Goal: Task Accomplishment & Management: Use online tool/utility

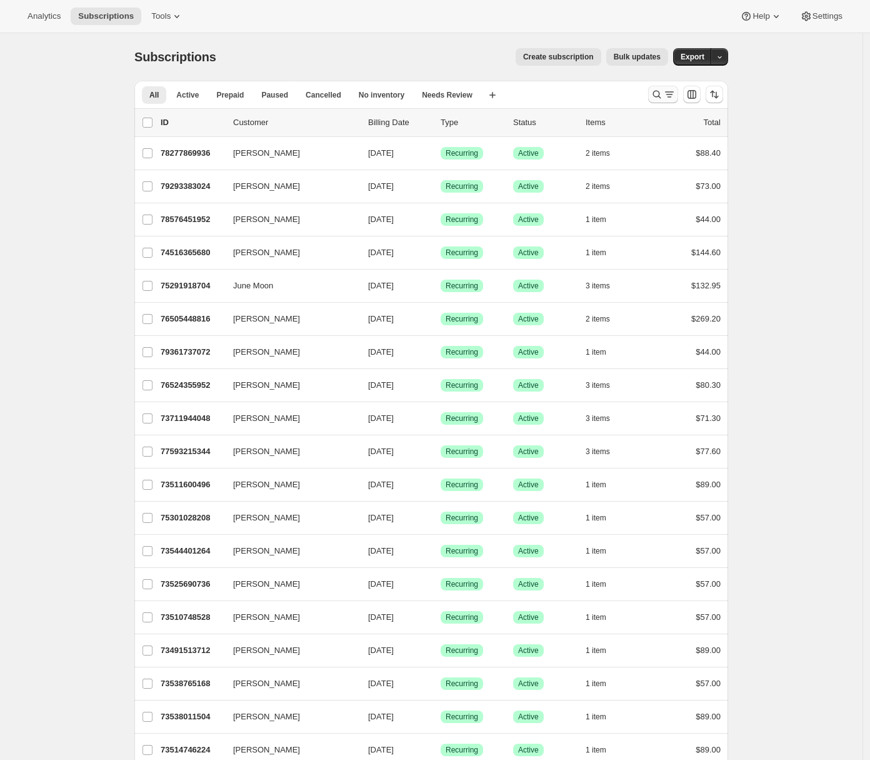
click at [663, 96] on icon "Search and filter results" at bounding box center [657, 94] width 13 height 13
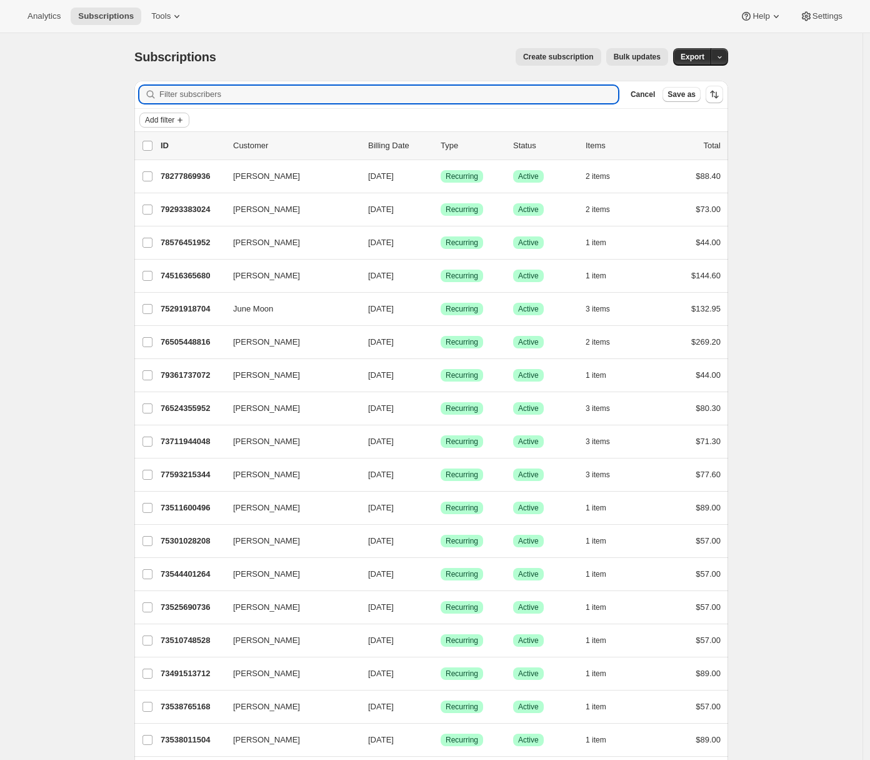
click at [189, 117] on button "Add filter" at bounding box center [164, 120] width 50 height 15
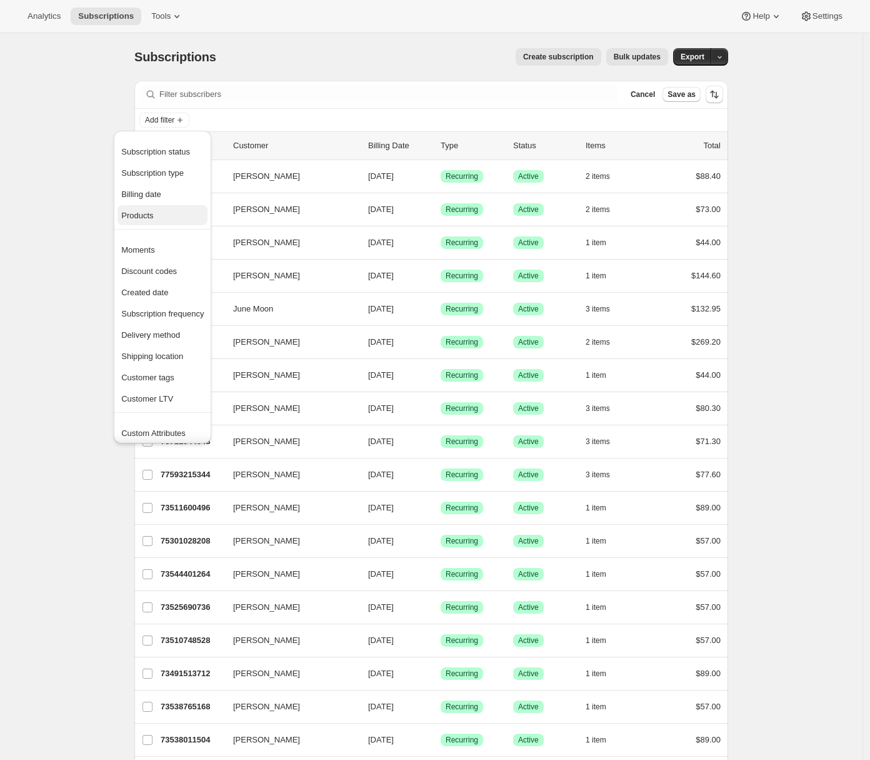
click at [163, 211] on span "Products" at bounding box center [162, 215] width 83 height 13
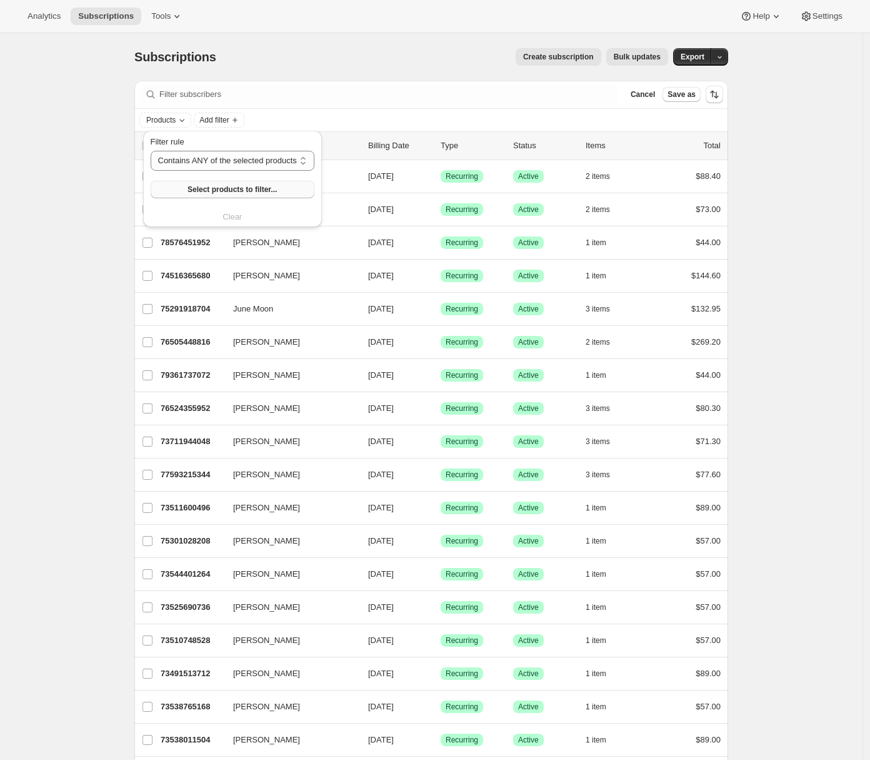
click at [207, 192] on span "Select products to filter..." at bounding box center [232, 189] width 89 height 10
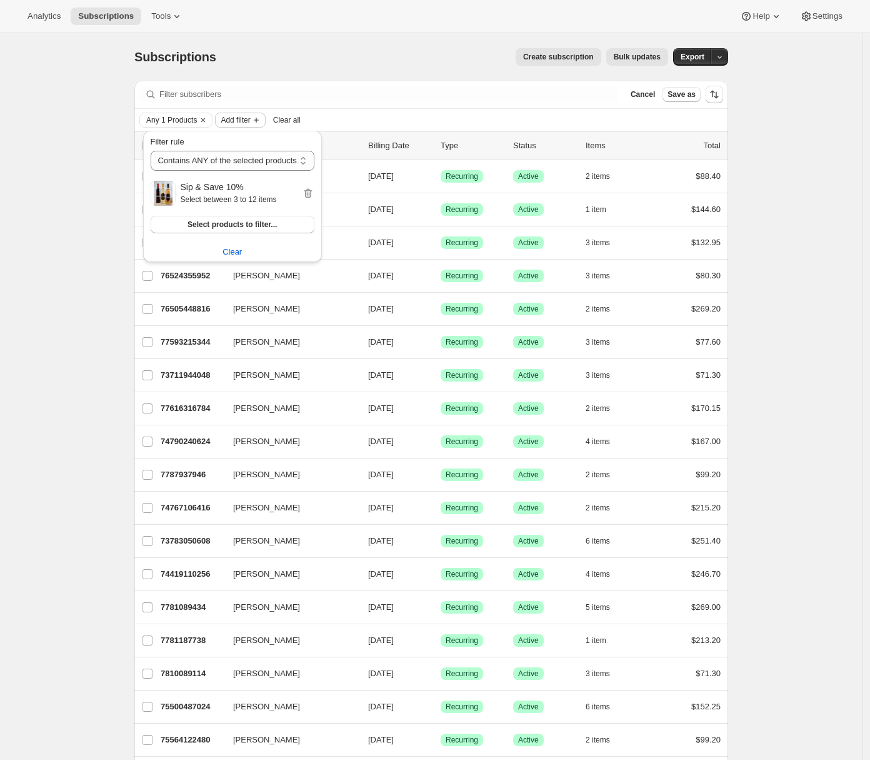
click at [236, 122] on span "Add filter" at bounding box center [235, 120] width 29 height 10
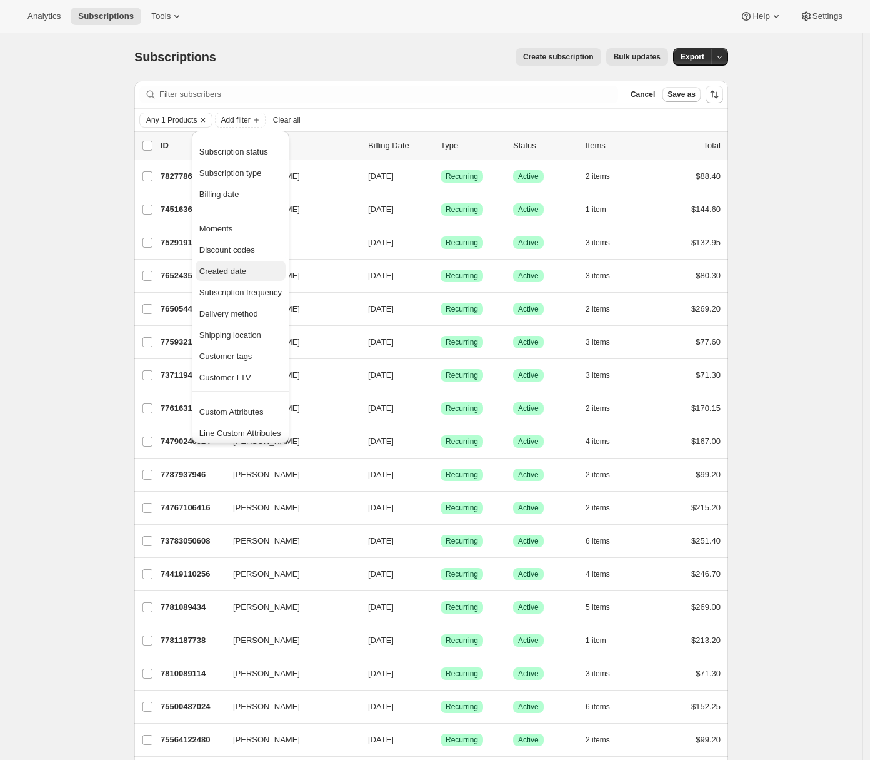
click at [234, 273] on span "Created date" at bounding box center [222, 270] width 47 height 9
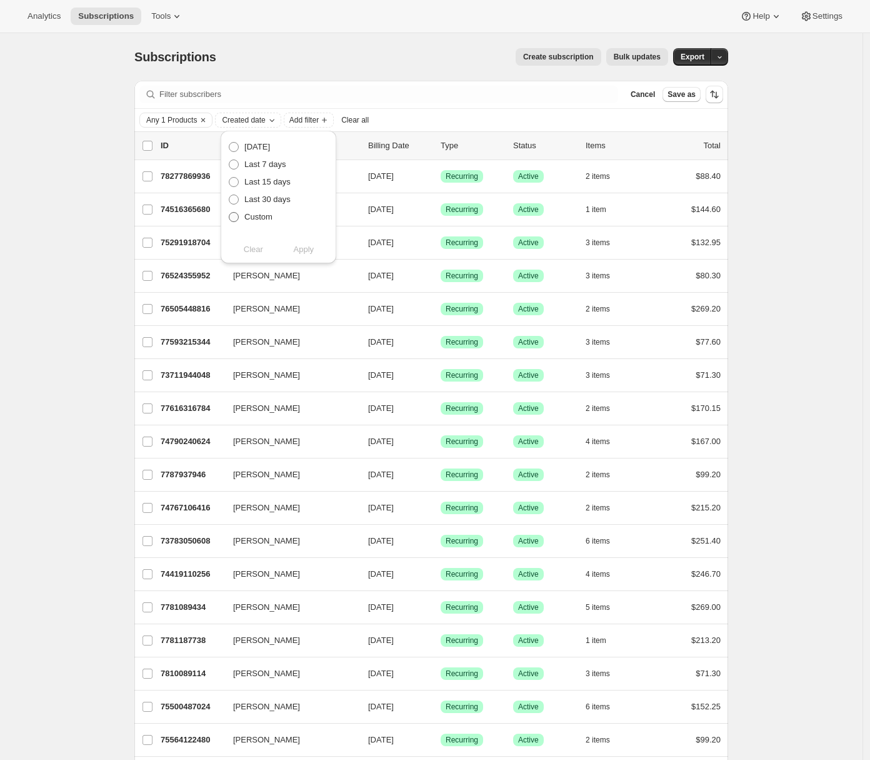
click at [236, 218] on span at bounding box center [234, 217] width 10 height 10
click at [229, 213] on input "Custom" at bounding box center [229, 212] width 1 height 1
radio input "true"
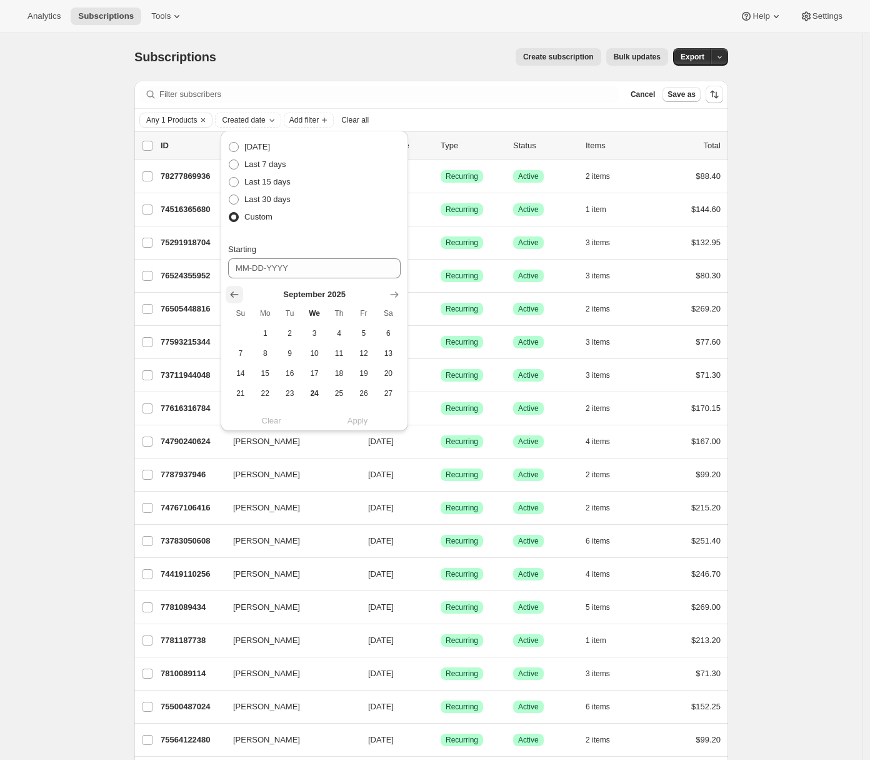
click at [227, 292] on button "Show previous month, August 2025" at bounding box center [235, 295] width 18 height 18
click at [366, 331] on span "1" at bounding box center [363, 333] width 14 height 10
type input "08-01-2025"
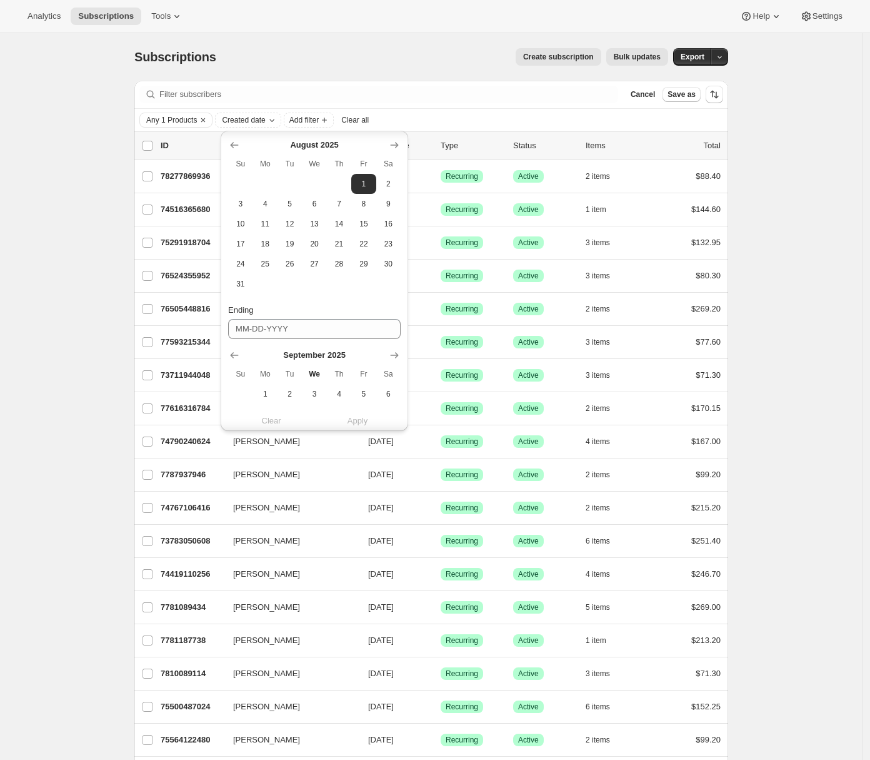
scroll to position [250, 0]
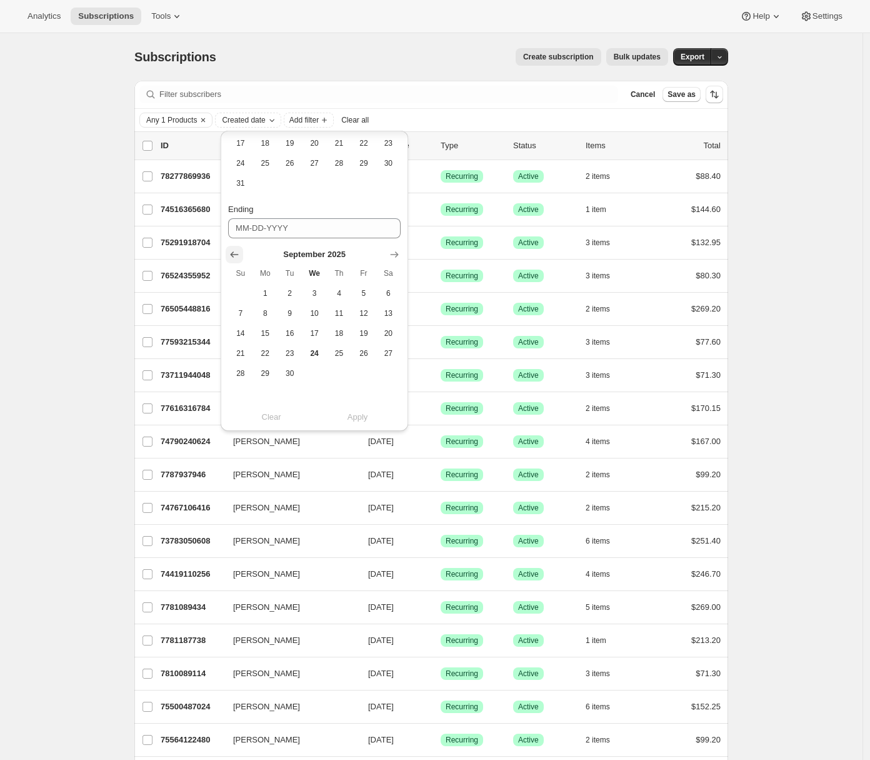
click at [234, 254] on icon "Show previous month, August 2025" at bounding box center [234, 254] width 13 height 13
click at [246, 387] on button "31" at bounding box center [240, 393] width 24 height 20
type input "08-31-2025"
click at [360, 423] on span "Apply" at bounding box center [358, 421] width 21 height 13
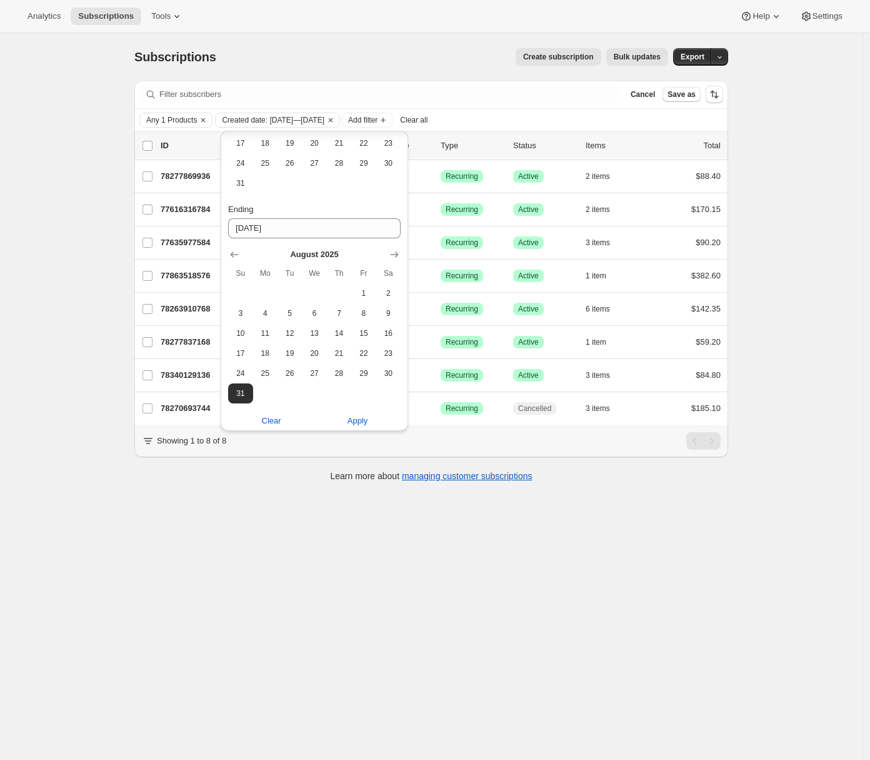
click at [56, 411] on div "Subscriptions. This page is ready Subscriptions Create subscription Bulk update…" at bounding box center [431, 413] width 863 height 760
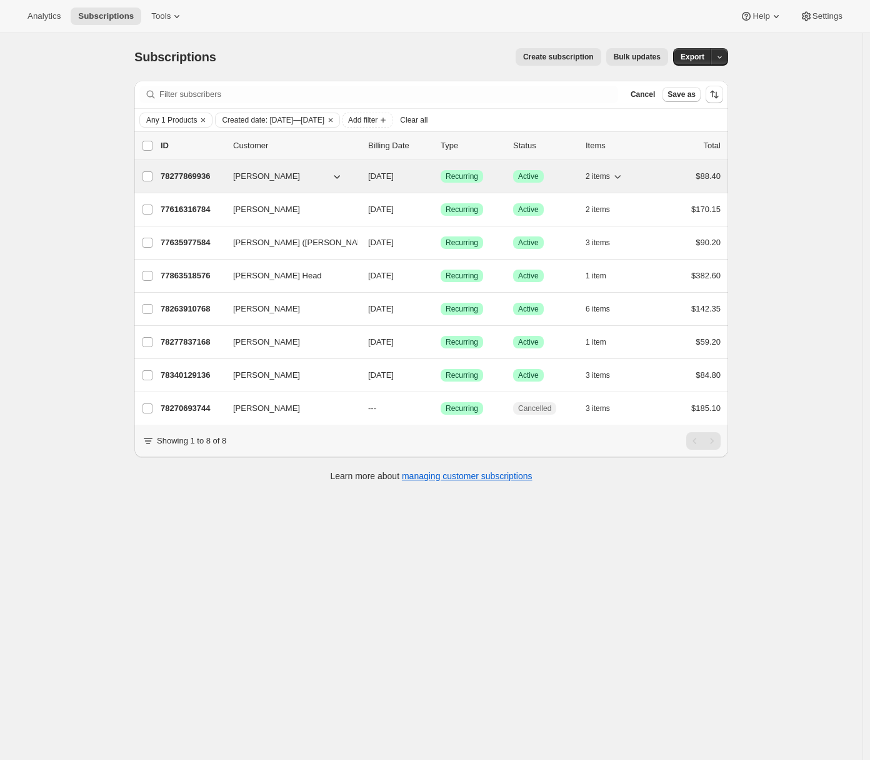
click at [188, 174] on p "78277869936" at bounding box center [192, 176] width 63 height 13
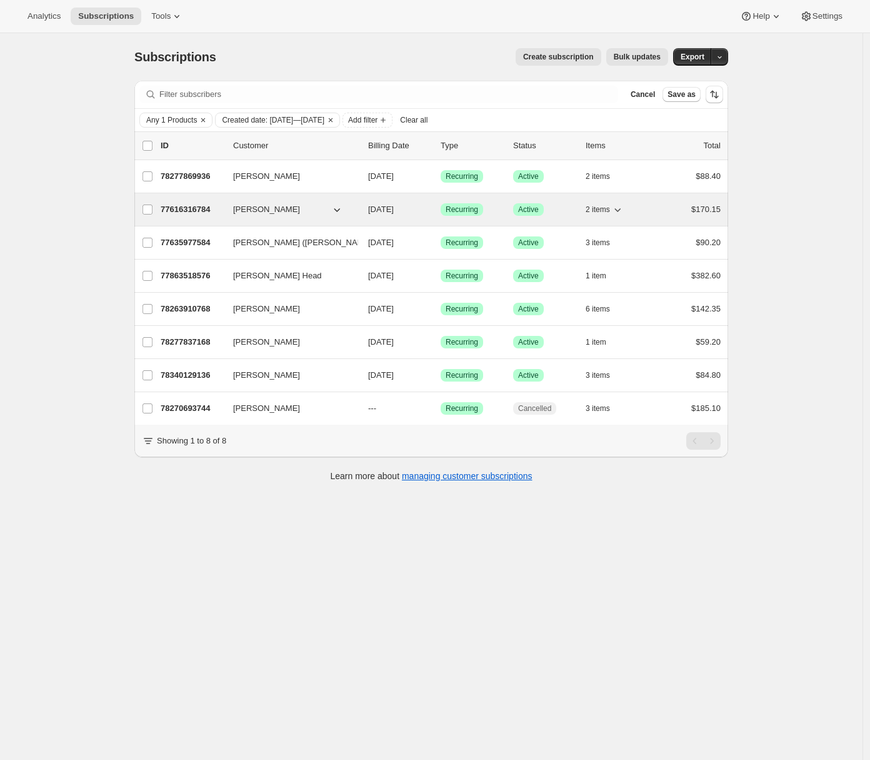
click at [187, 213] on p "77616316784" at bounding box center [192, 209] width 63 height 13
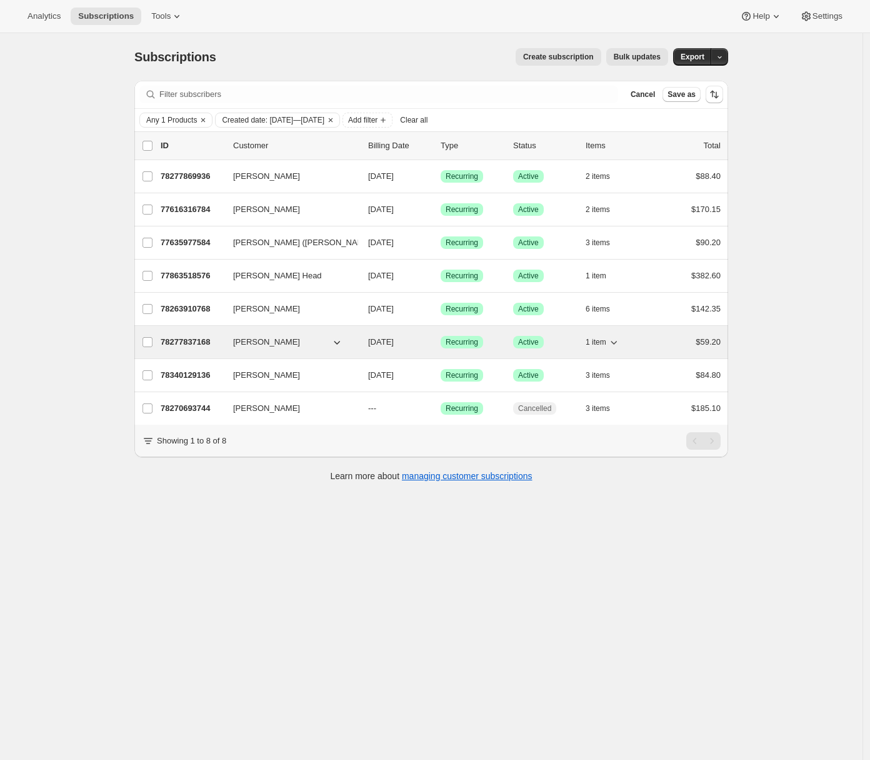
click at [197, 340] on p "78277837168" at bounding box center [192, 342] width 63 height 13
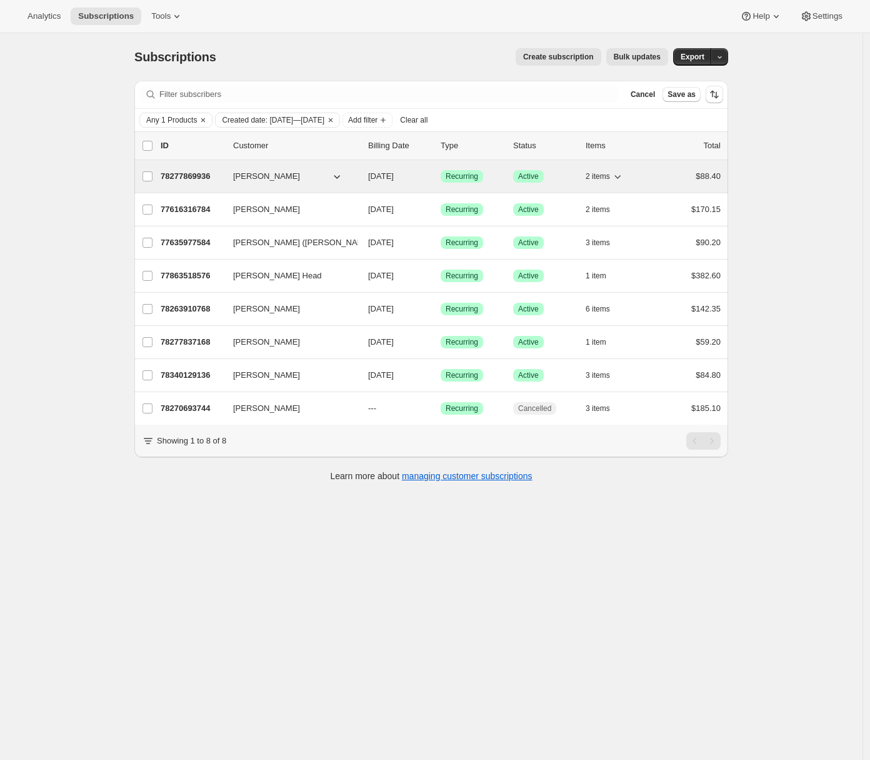
click at [193, 175] on p "78277869936" at bounding box center [192, 176] width 63 height 13
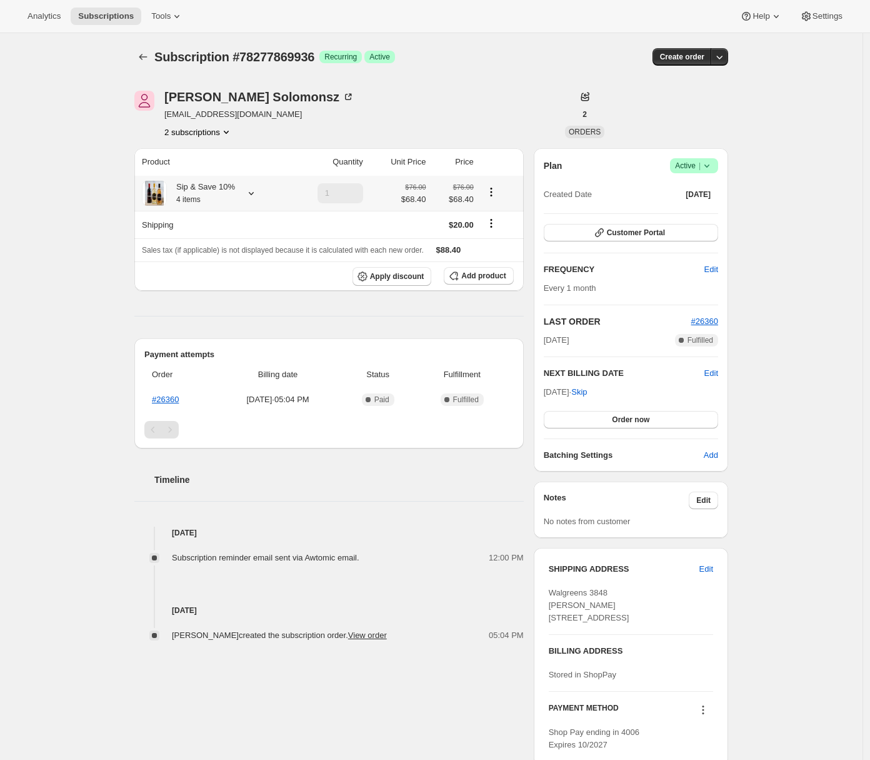
click at [252, 193] on icon at bounding box center [251, 193] width 5 height 3
click at [69, 156] on div "Subscription #78277869936. This page is ready Subscription #78277869936 Success…" at bounding box center [431, 560] width 863 height 1054
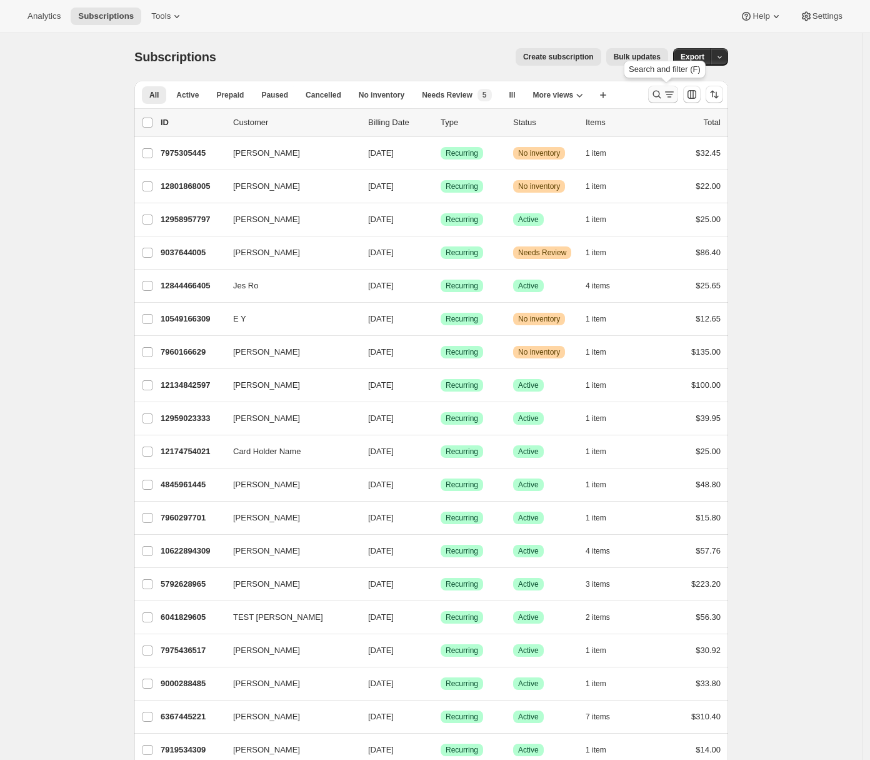
click at [663, 100] on icon "Search and filter results" at bounding box center [657, 94] width 13 height 13
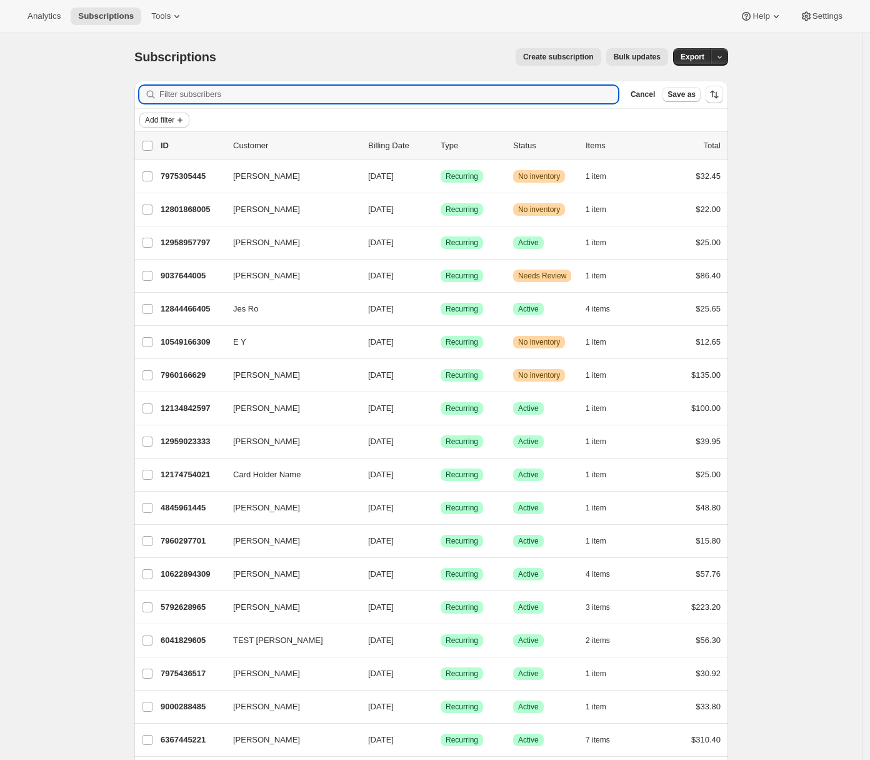
click at [185, 119] on icon "Add filter" at bounding box center [180, 120] width 10 height 10
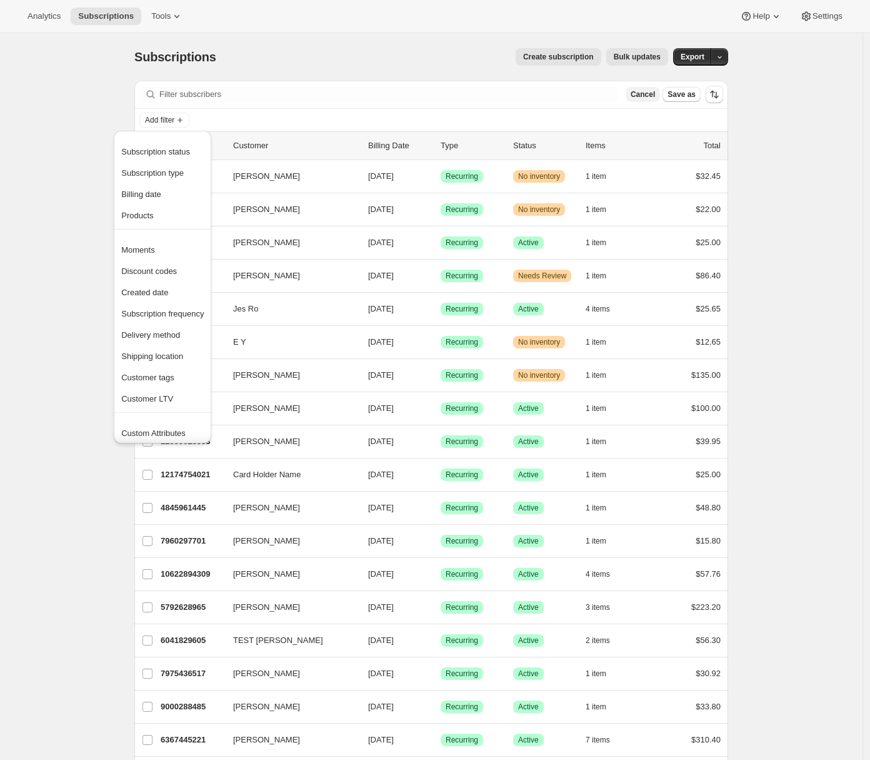
click at [643, 93] on span "Cancel" at bounding box center [643, 94] width 24 height 10
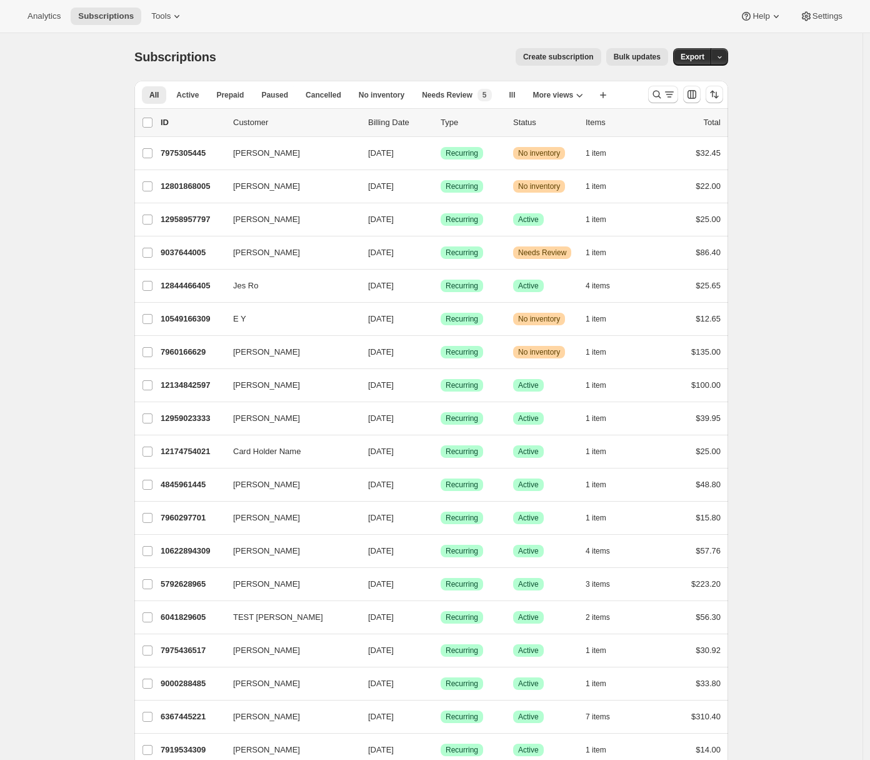
click at [640, 61] on span "Bulk updates" at bounding box center [637, 57] width 47 height 10
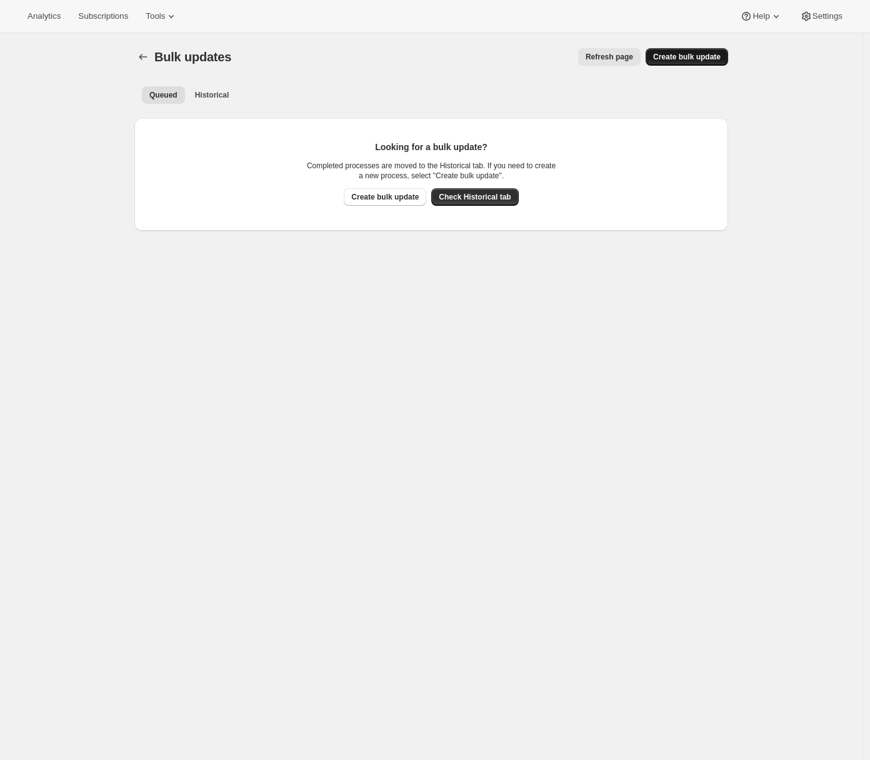
click at [705, 59] on span "Create bulk update" at bounding box center [687, 57] width 68 height 10
select select "12"
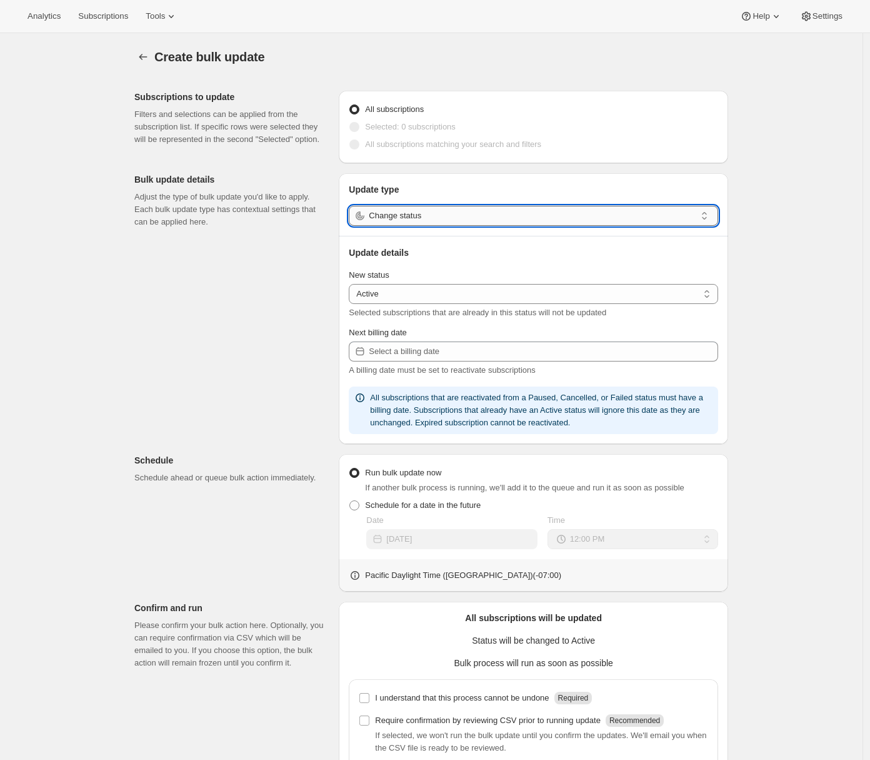
click at [420, 223] on input "Change status" at bounding box center [532, 216] width 327 height 20
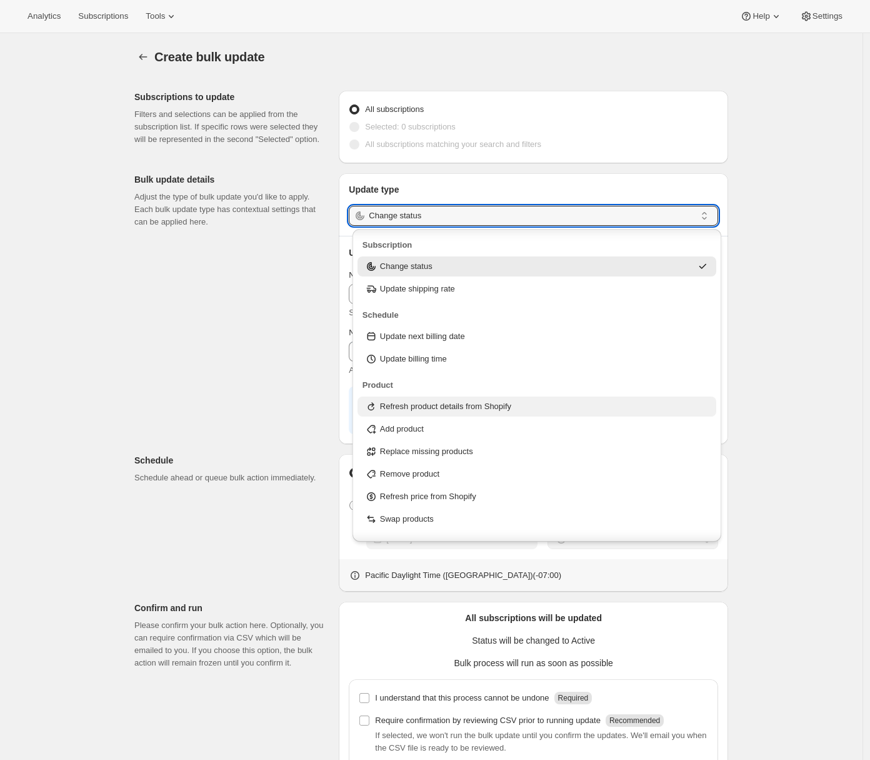
scroll to position [8, 0]
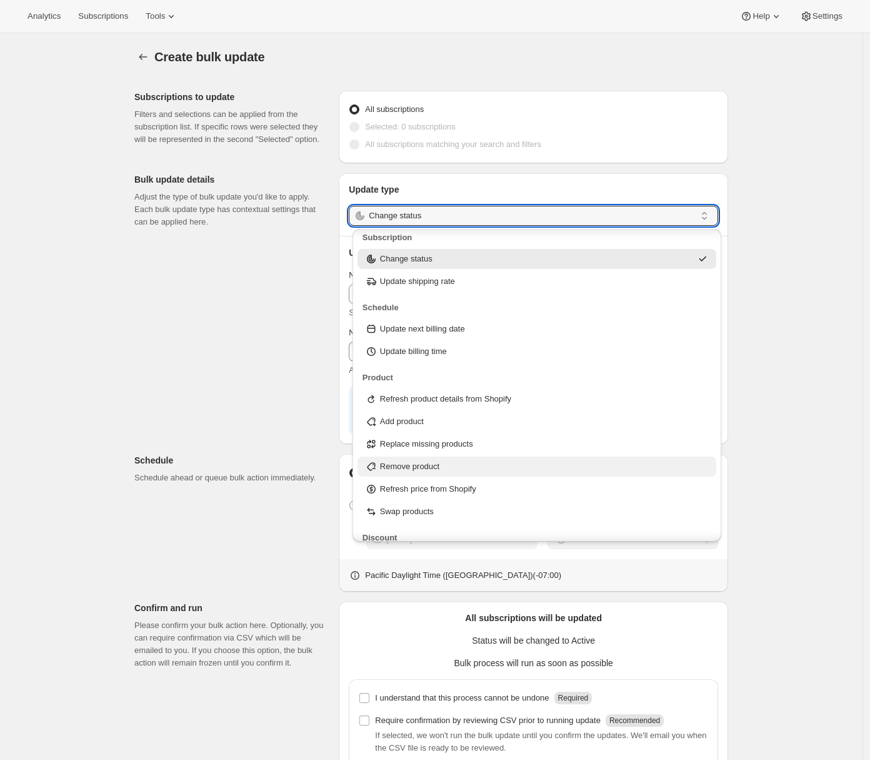
click at [440, 461] on p "Remove product" at bounding box center [409, 466] width 59 height 13
type input "Remove product"
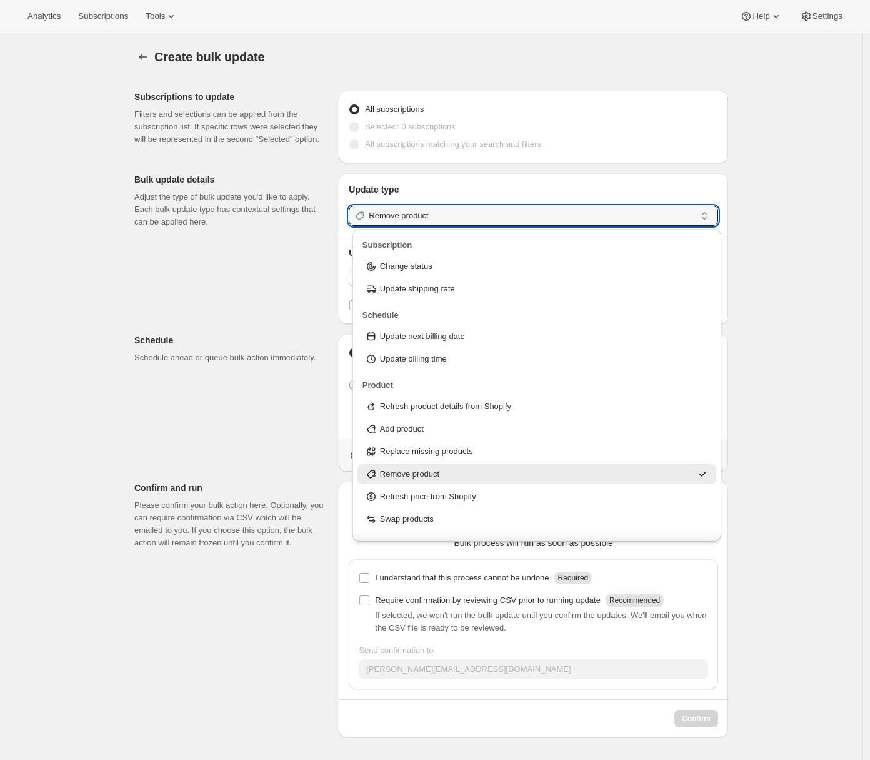
click at [48, 380] on div "Create bulk update. This page is ready Create bulk update Subscriptions to upda…" at bounding box center [431, 413] width 863 height 760
